Goal: Find specific page/section

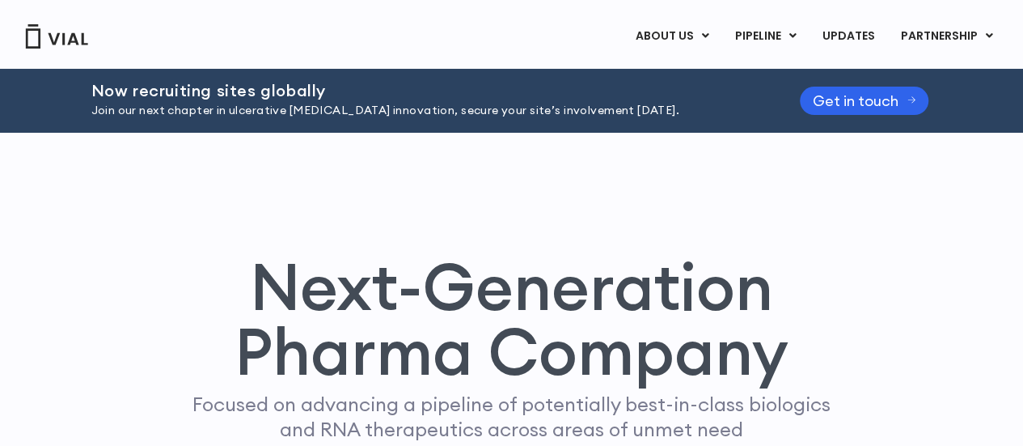
click at [62, 38] on img at bounding box center [56, 36] width 65 height 24
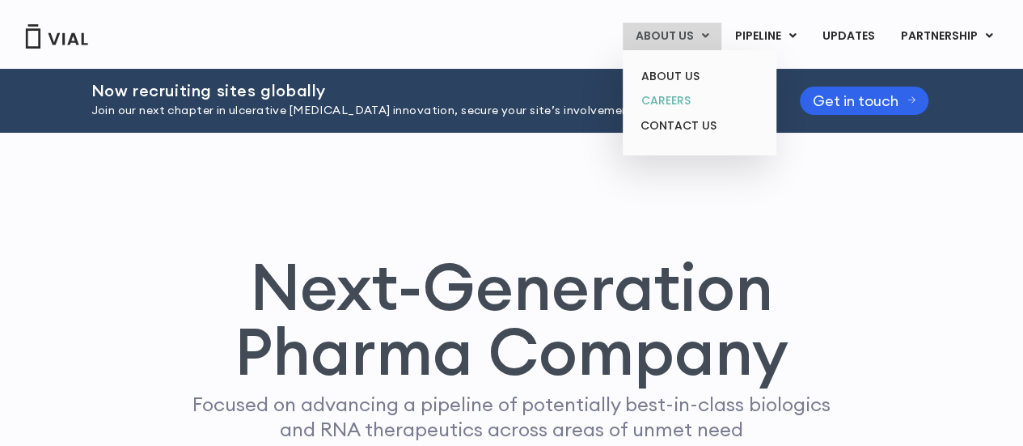
click at [687, 99] on link "CAREERS" at bounding box center [698, 100] width 141 height 25
